Goal: Task Accomplishment & Management: Manage account settings

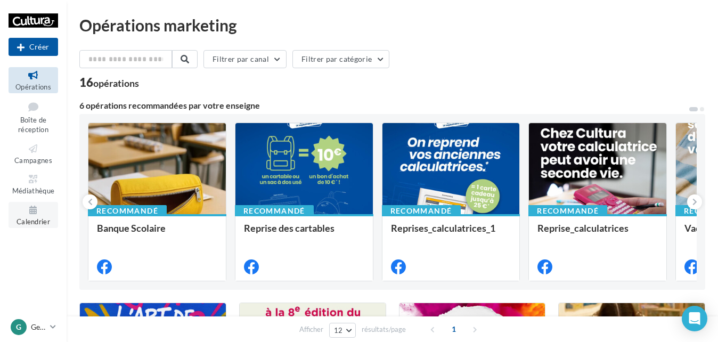
click at [39, 211] on icon at bounding box center [33, 210] width 43 height 12
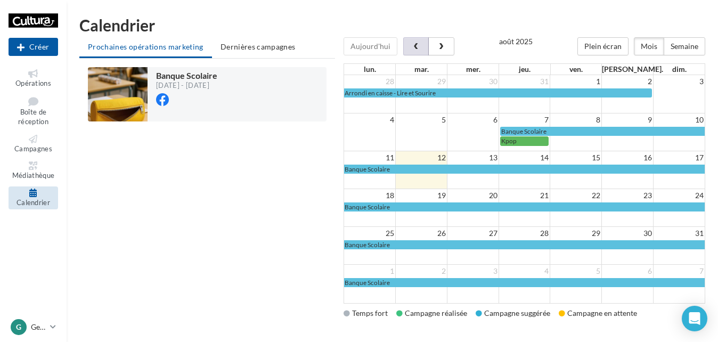
click at [414, 46] on span "button" at bounding box center [416, 46] width 9 height 7
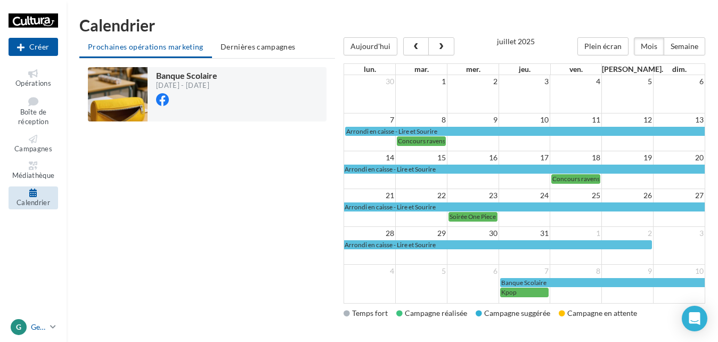
click at [39, 323] on p "Geispolsheim" at bounding box center [38, 327] width 15 height 11
drag, startPoint x: 39, startPoint y: 323, endPoint x: 50, endPoint y: 325, distance: 11.3
click at [50, 325] on icon at bounding box center [53, 326] width 6 height 9
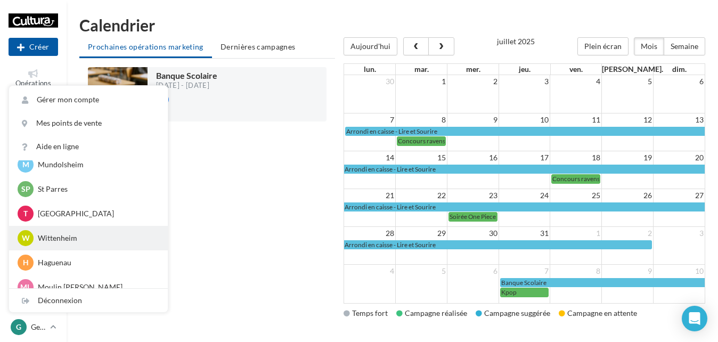
scroll to position [160, 0]
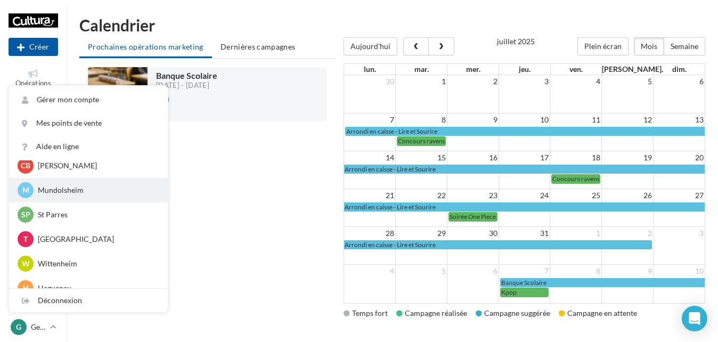
click at [64, 191] on p "Mundolsheim" at bounding box center [96, 190] width 117 height 11
